Goal: Task Accomplishment & Management: Complete application form

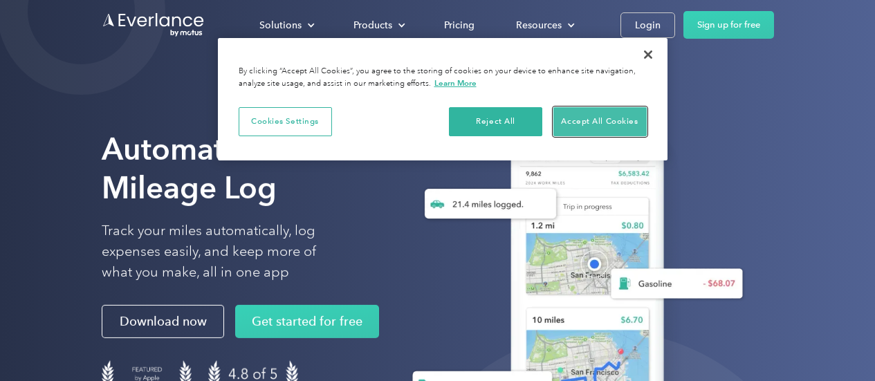
click at [560, 107] on button "Accept All Cookies" at bounding box center [599, 121] width 93 height 29
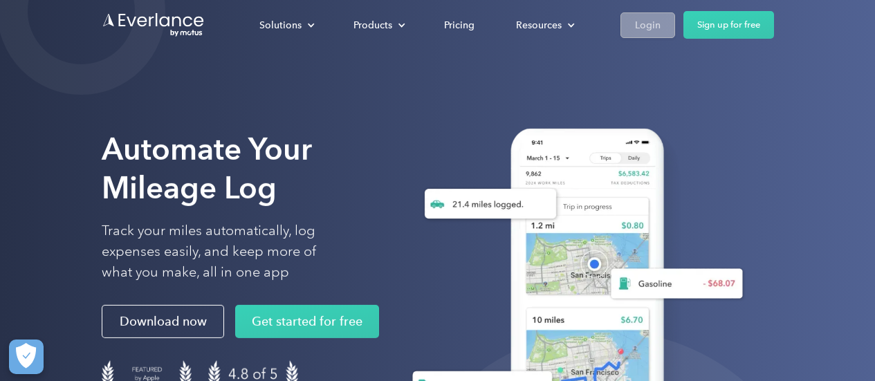
click at [653, 21] on div "Login" at bounding box center [648, 25] width 26 height 17
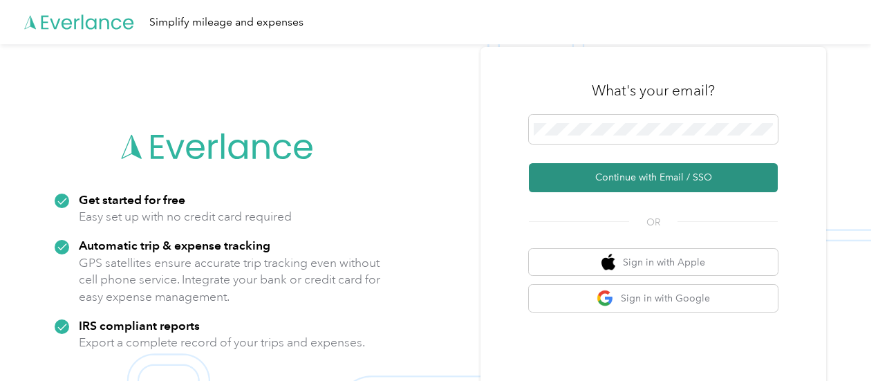
click at [625, 176] on button "Continue with Email / SSO" at bounding box center [653, 177] width 249 height 29
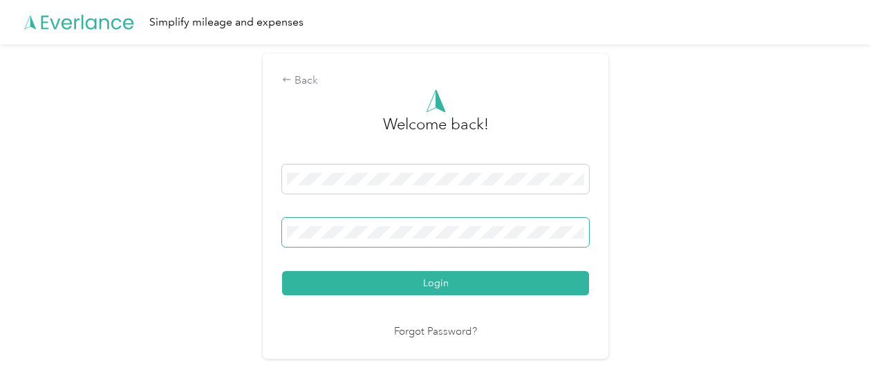
click at [282, 271] on button "Login" at bounding box center [435, 283] width 307 height 24
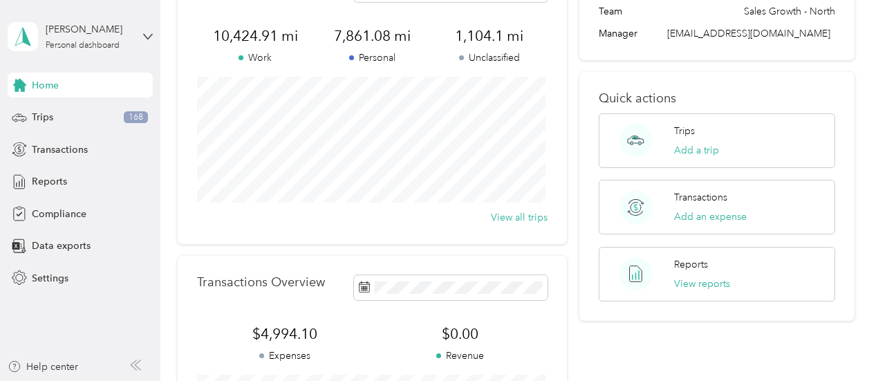
scroll to position [104, 0]
click at [109, 212] on div "Compliance" at bounding box center [80, 213] width 145 height 25
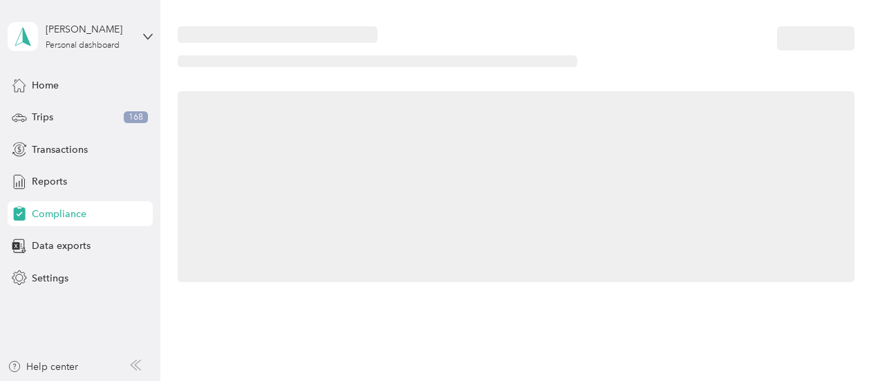
scroll to position [104, 0]
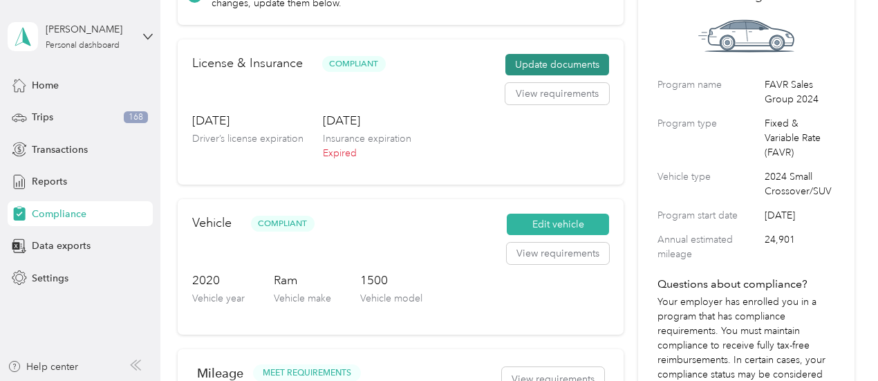
click at [530, 71] on button "Update documents" at bounding box center [557, 65] width 104 height 22
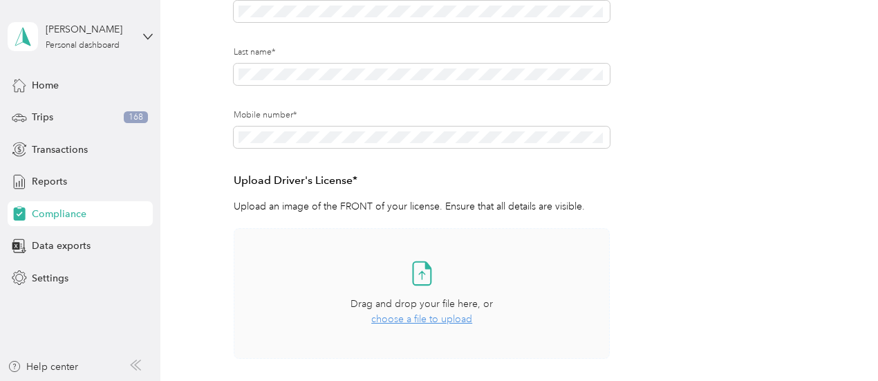
scroll to position [259, 0]
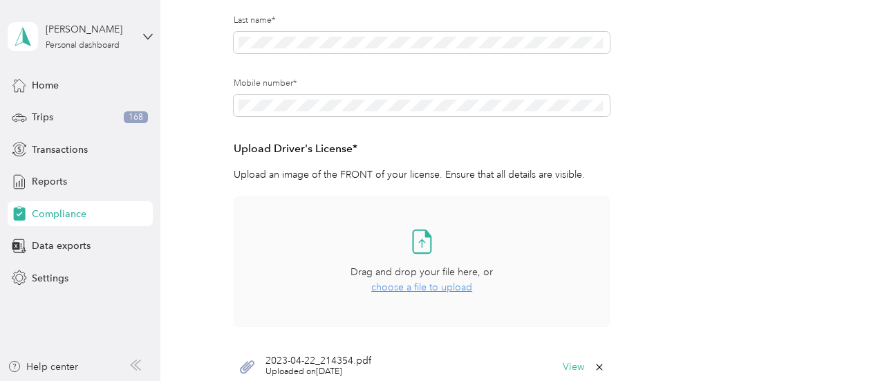
click at [431, 254] on icon at bounding box center [422, 241] width 28 height 28
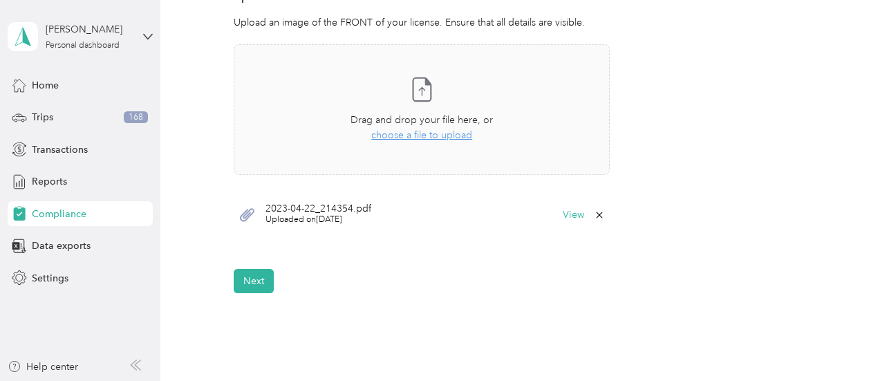
scroll to position [415, 0]
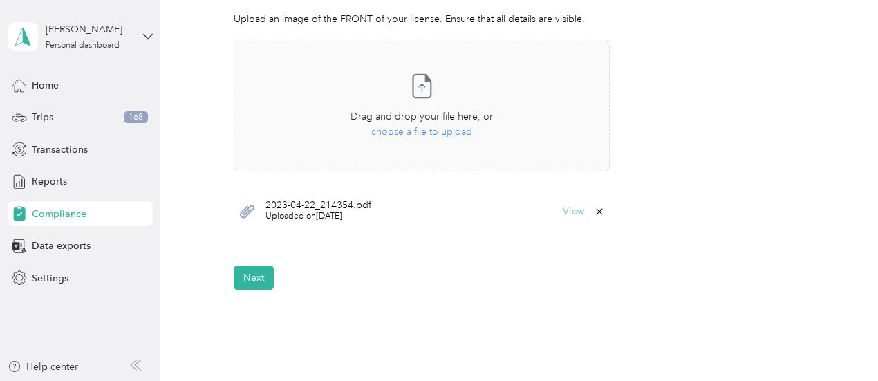
click at [568, 208] on button "View" at bounding box center [573, 212] width 21 height 10
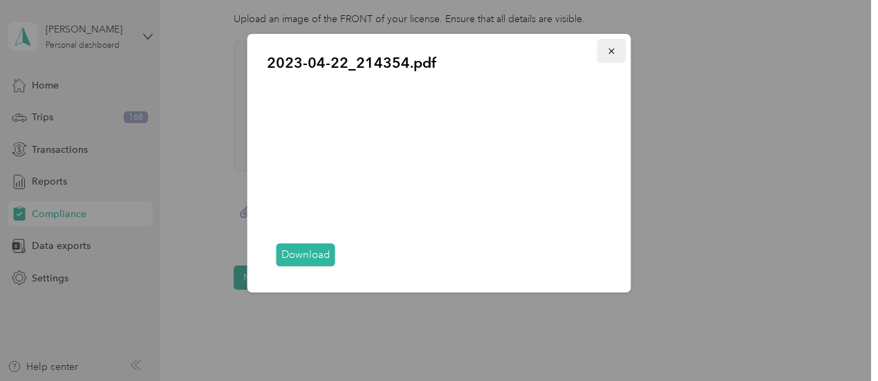
click at [609, 57] on button "button" at bounding box center [611, 51] width 29 height 24
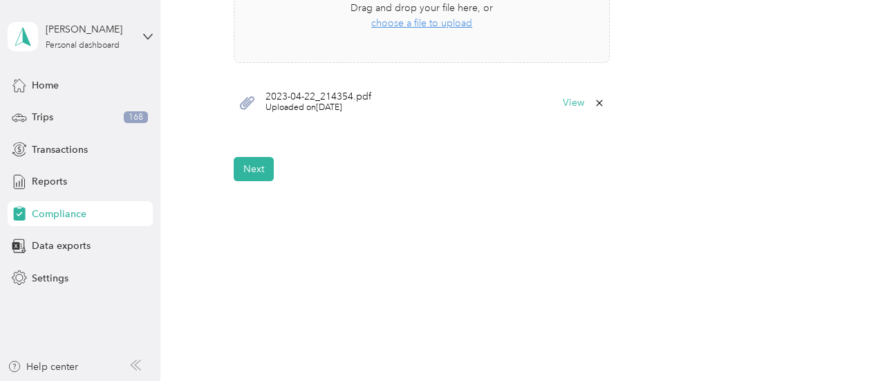
scroll to position [525, 0]
click at [270, 167] on button "Next" at bounding box center [254, 168] width 40 height 24
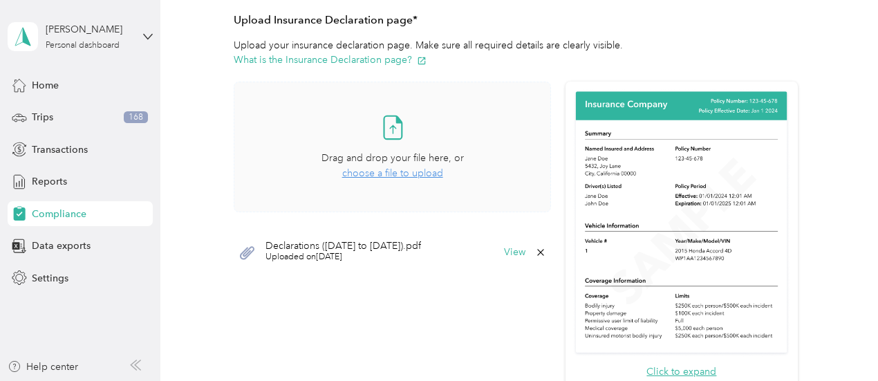
scroll to position [346, 0]
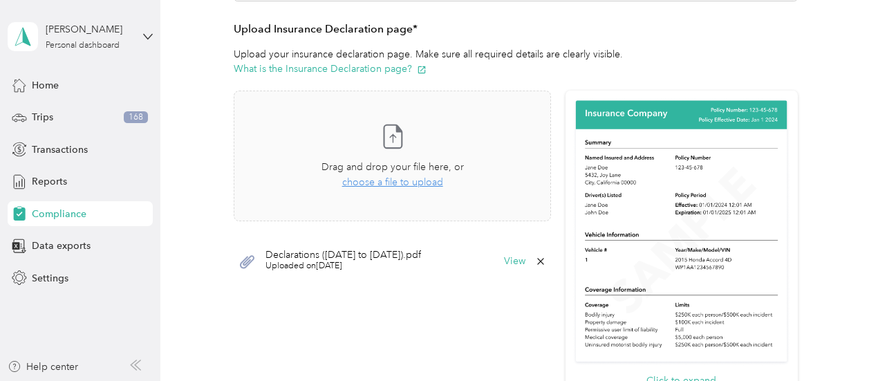
click at [537, 259] on icon at bounding box center [540, 261] width 11 height 11
click at [502, 270] on button "Yes" at bounding box center [502, 271] width 27 height 22
click at [409, 179] on span "choose a file to upload" at bounding box center [392, 182] width 101 height 12
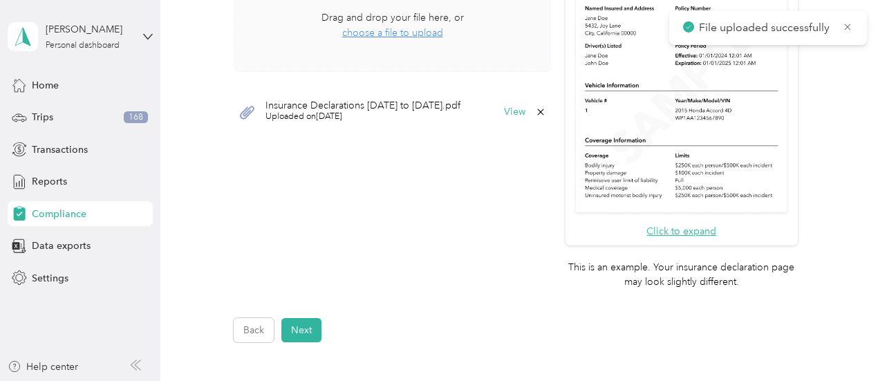
scroll to position [554, 0]
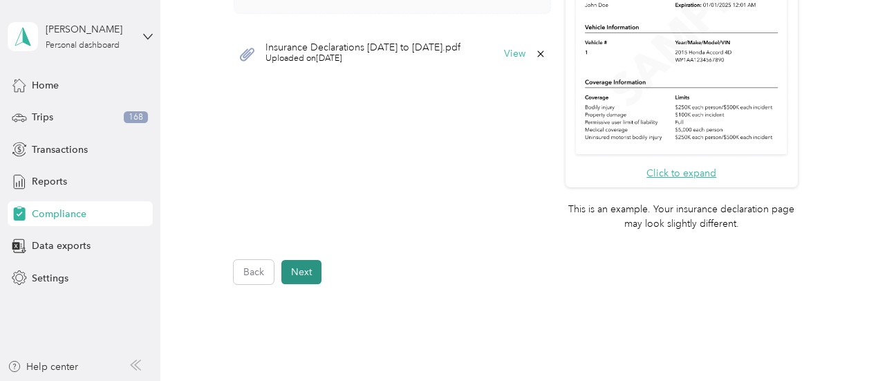
click at [294, 275] on button "Next" at bounding box center [301, 272] width 40 height 24
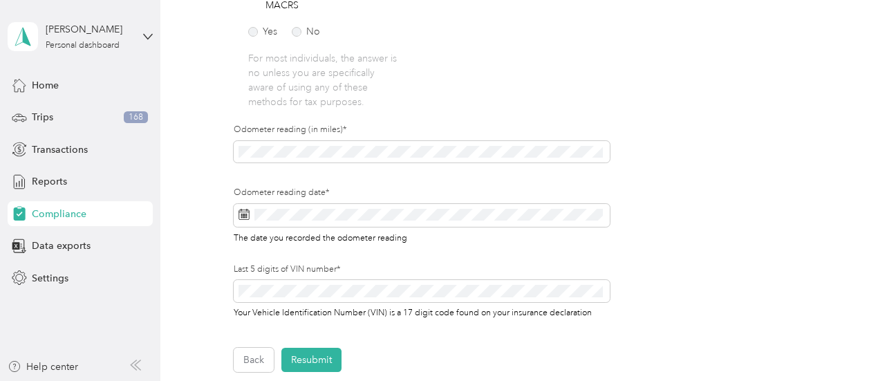
scroll to position [414, 0]
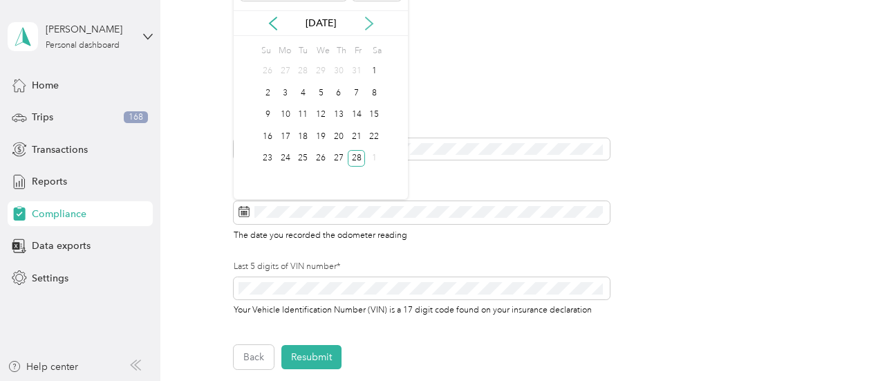
click at [365, 24] on icon at bounding box center [369, 24] width 14 height 14
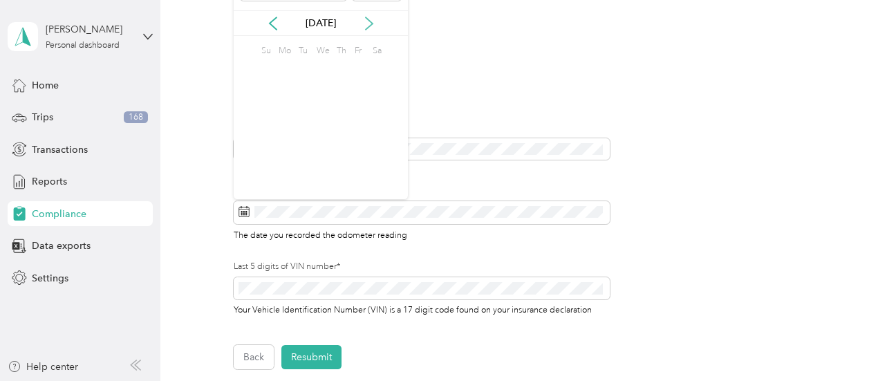
click at [365, 24] on icon at bounding box center [369, 24] width 14 height 14
click at [357, 156] on div "29" at bounding box center [357, 158] width 18 height 17
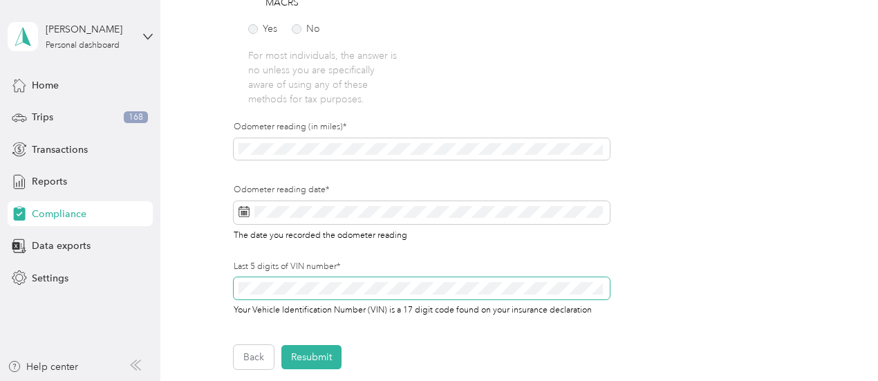
click at [223, 293] on div "Employee details & driver’s license License Insurance declaration Insurance Veh…" at bounding box center [516, 45] width 677 height 648
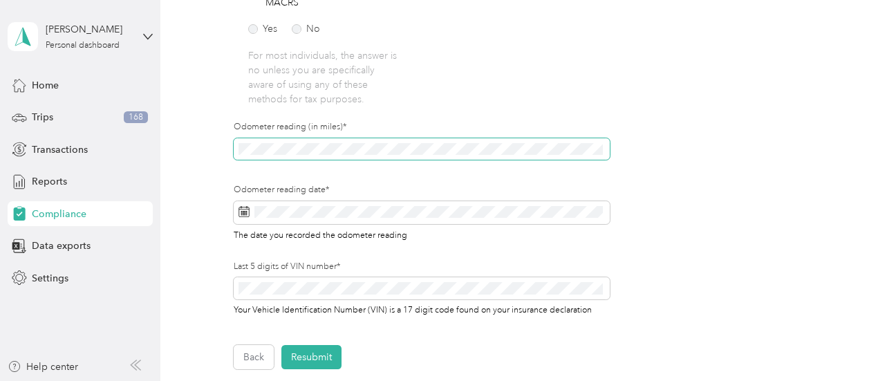
click at [225, 155] on div "Employee details & driver’s license License Insurance declaration Insurance Veh…" at bounding box center [516, 45] width 677 height 648
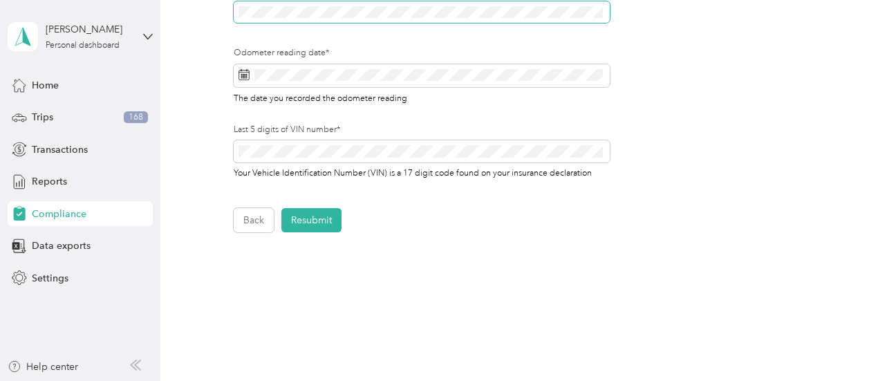
scroll to position [552, 0]
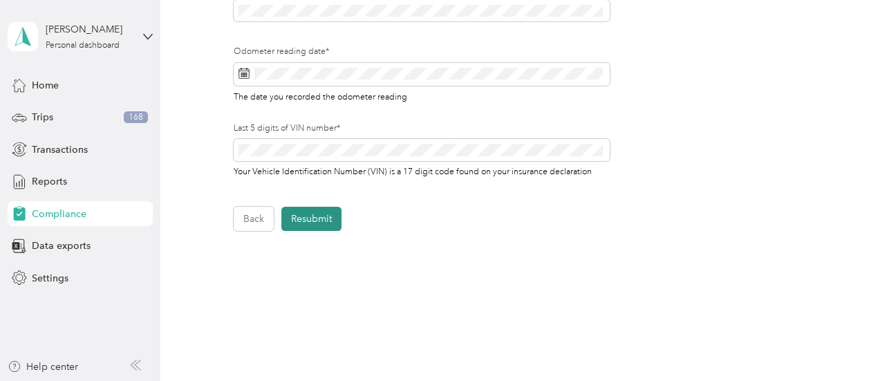
click at [306, 218] on button "Resubmit" at bounding box center [311, 219] width 60 height 24
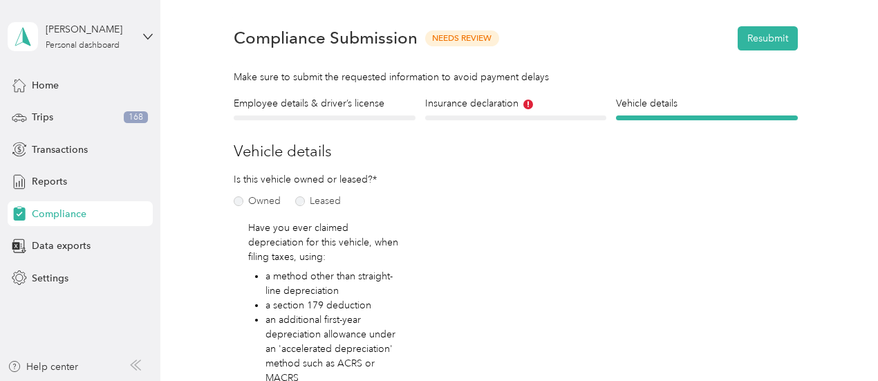
scroll to position [17, 0]
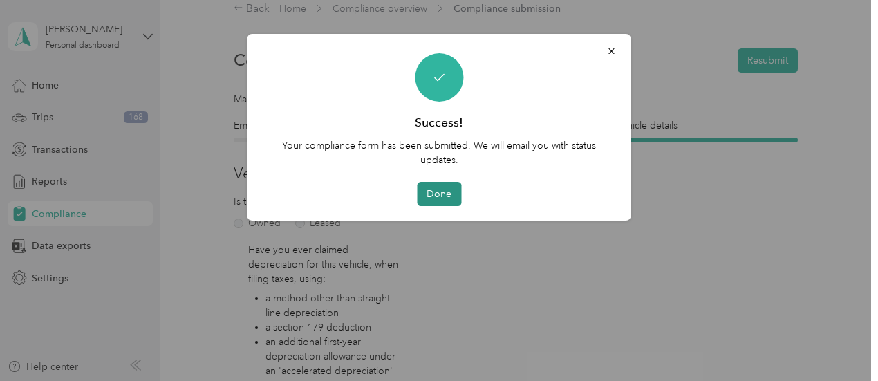
click at [443, 189] on button "Done" at bounding box center [439, 194] width 44 height 24
